Goal: Transaction & Acquisition: Obtain resource

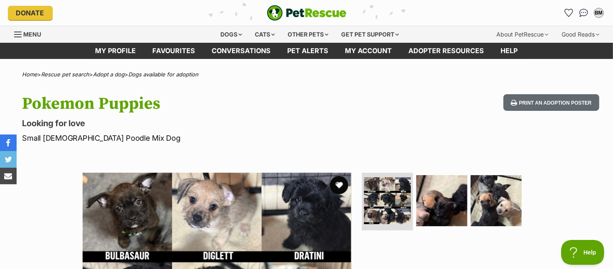
click at [339, 182] on button "favourite" at bounding box center [339, 185] width 18 height 18
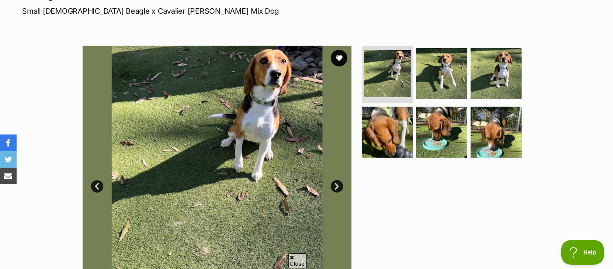
scroll to position [124, 0]
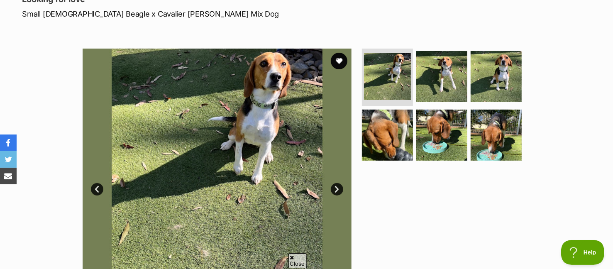
click at [337, 189] on link "Next" at bounding box center [337, 189] width 12 height 12
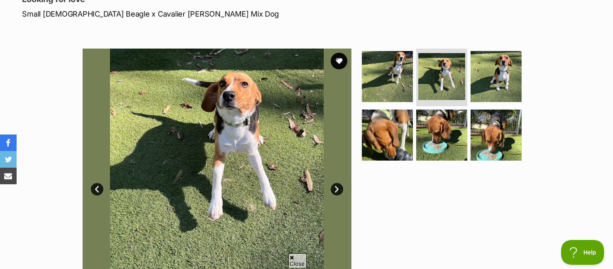
click at [337, 189] on link "Next" at bounding box center [337, 189] width 12 height 12
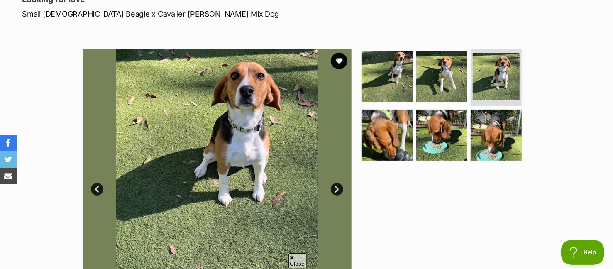
click at [337, 189] on link "Next" at bounding box center [337, 189] width 12 height 12
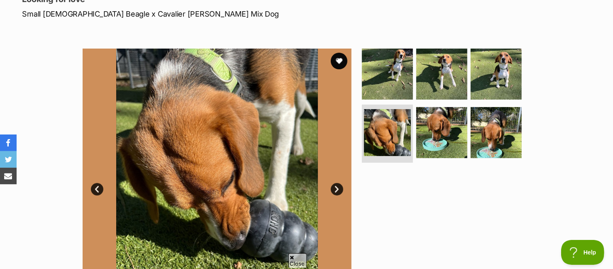
click at [337, 189] on link "Next" at bounding box center [337, 189] width 12 height 12
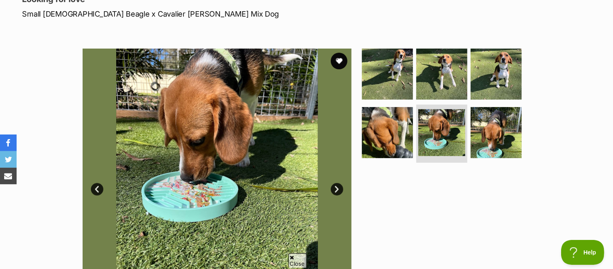
click at [337, 189] on link "Next" at bounding box center [337, 189] width 12 height 12
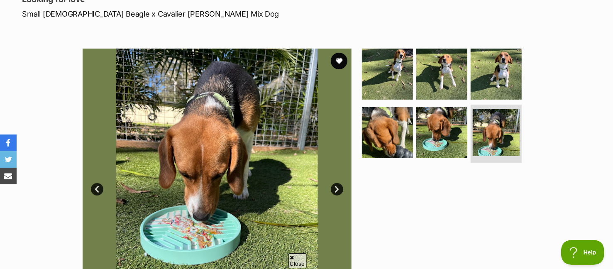
click at [337, 189] on link "Next" at bounding box center [337, 189] width 12 height 12
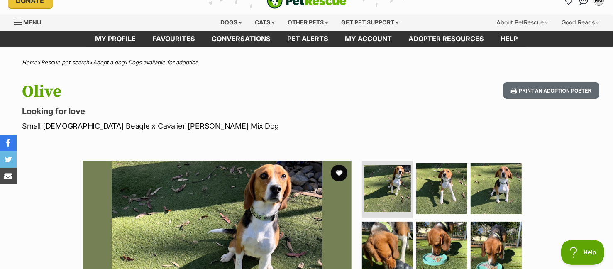
scroll to position [0, 0]
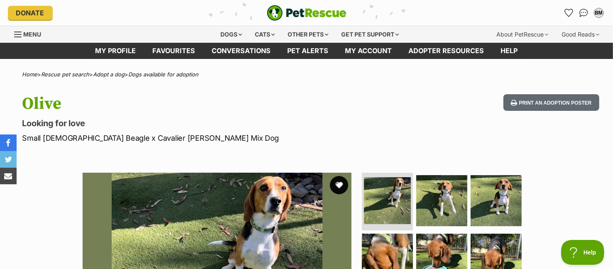
click at [340, 184] on button "favourite" at bounding box center [339, 185] width 18 height 18
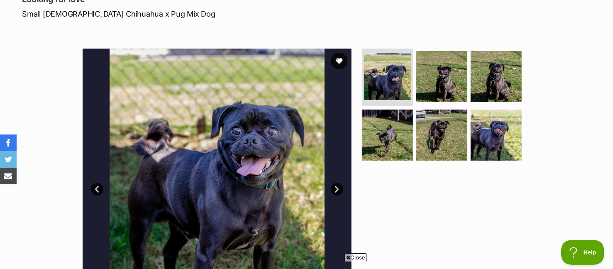
click at [336, 185] on link "Next" at bounding box center [337, 189] width 12 height 12
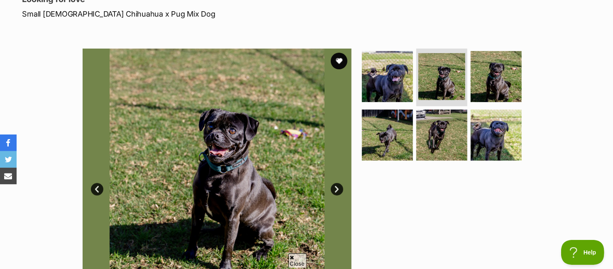
click at [336, 185] on link "Next" at bounding box center [337, 189] width 12 height 12
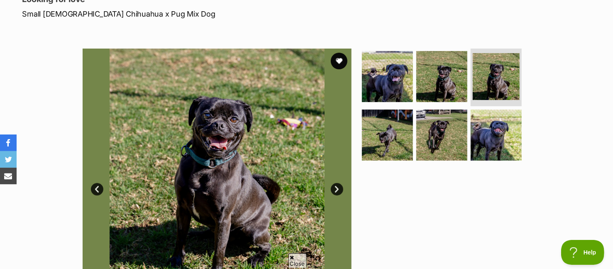
click at [336, 185] on link "Next" at bounding box center [337, 189] width 12 height 12
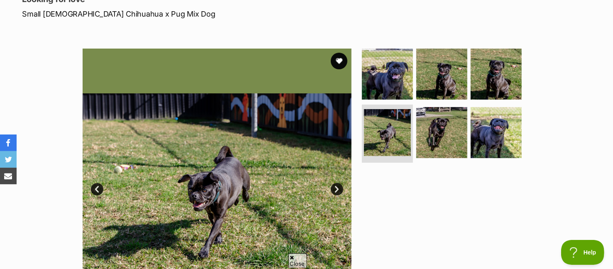
click at [336, 185] on link "Next" at bounding box center [337, 189] width 12 height 12
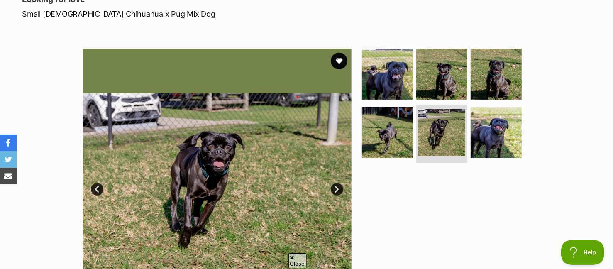
click at [336, 185] on link "Next" at bounding box center [337, 189] width 12 height 12
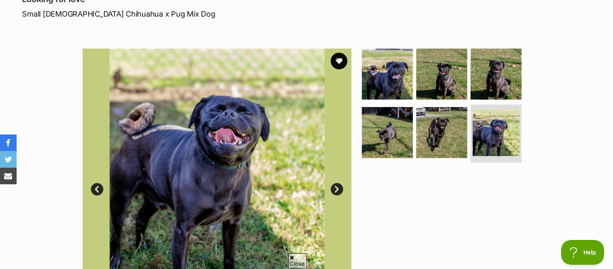
click at [336, 185] on link "Next" at bounding box center [337, 189] width 12 height 12
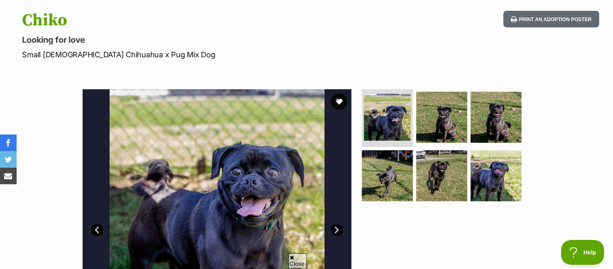
scroll to position [83, 0]
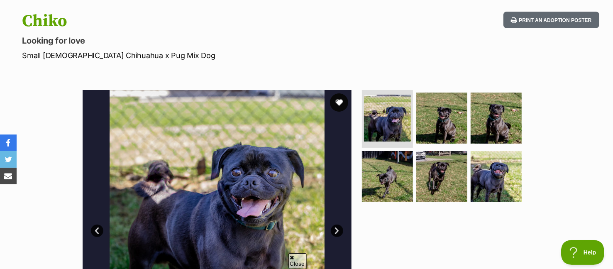
click at [340, 102] on button "favourite" at bounding box center [339, 102] width 18 height 18
